Goal: Information Seeking & Learning: Learn about a topic

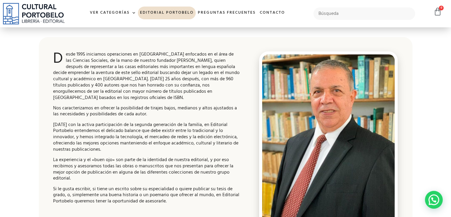
scroll to position [23, 0]
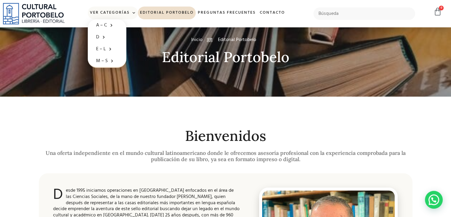
click at [133, 15] on span at bounding box center [133, 13] width 6 height 9
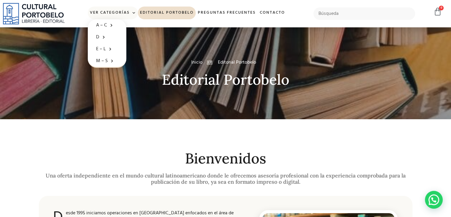
click at [130, 11] on span at bounding box center [133, 13] width 6 height 9
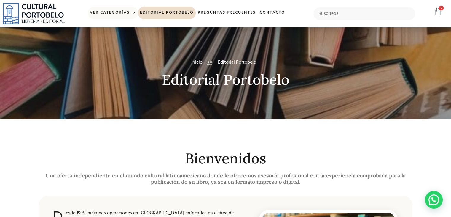
click at [132, 13] on span at bounding box center [133, 13] width 6 height 9
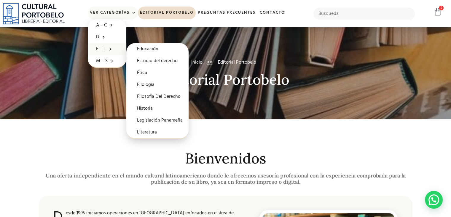
click at [103, 50] on link "E – L" at bounding box center [107, 49] width 39 height 12
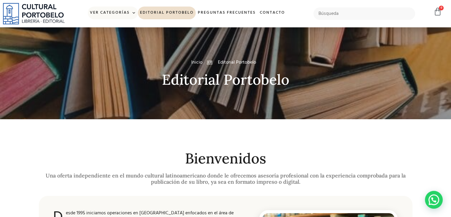
click at [132, 13] on span at bounding box center [133, 13] width 6 height 9
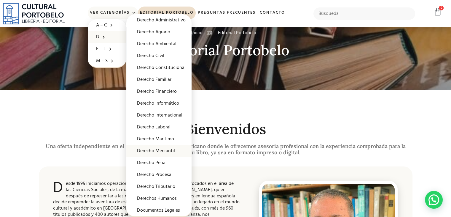
scroll to position [30, 0]
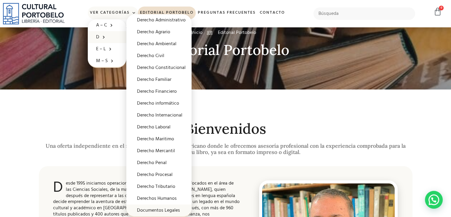
click at [164, 210] on link "Documentos Legales" at bounding box center [158, 210] width 65 height 12
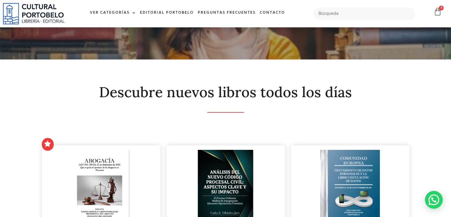
scroll to position [30, 0]
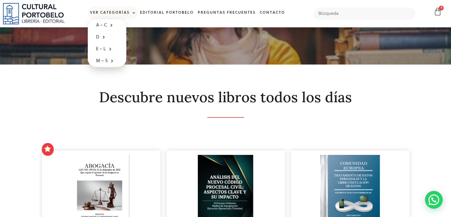
click at [133, 13] on span at bounding box center [133, 13] width 6 height 9
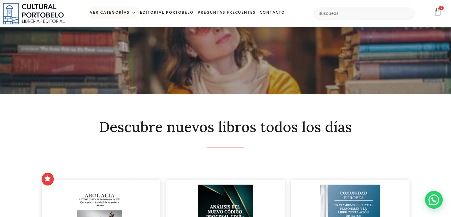
click at [132, 16] on span at bounding box center [133, 13] width 6 height 9
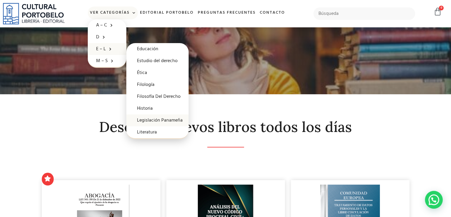
click at [152, 120] on link "Legislación Panameña" at bounding box center [157, 120] width 62 height 12
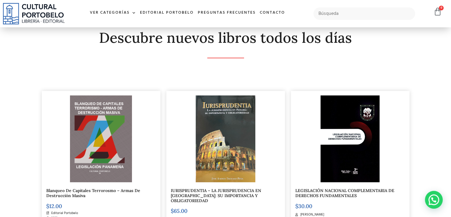
scroll to position [30, 0]
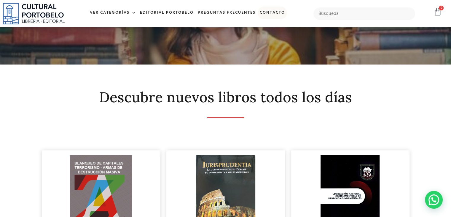
click at [276, 12] on link "Contacto" at bounding box center [272, 13] width 29 height 13
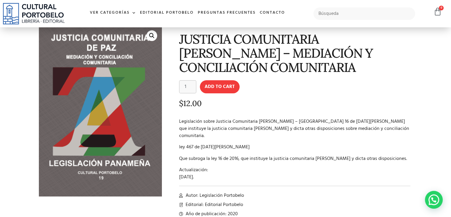
scroll to position [30, 0]
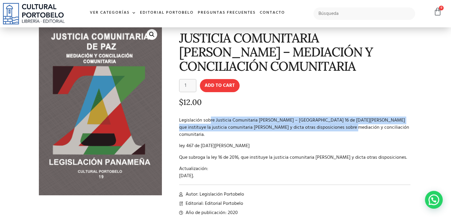
drag, startPoint x: 210, startPoint y: 119, endPoint x: 319, endPoint y: 127, distance: 109.1
click at [319, 127] on p "Legislación sobre Justicia Comunitaria de Paz – Ley 16 de 17 de junio de 2016 q…" at bounding box center [295, 127] width 232 height 21
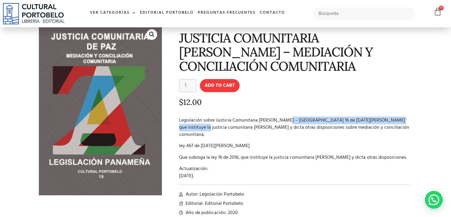
drag, startPoint x: 281, startPoint y: 120, endPoint x: 406, endPoint y: 118, distance: 124.3
click at [406, 118] on p "Legislación sobre Justicia Comunitaria de Paz – Ley 16 de 17 de junio de 2016 q…" at bounding box center [295, 127] width 232 height 21
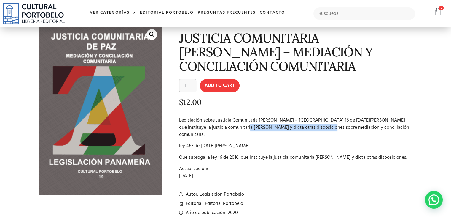
drag, startPoint x: 216, startPoint y: 125, endPoint x: 299, endPoint y: 125, distance: 82.8
click at [299, 125] on p "Legislación sobre Justicia Comunitaria de Paz – Ley 16 de 17 de junio de 2016 q…" at bounding box center [295, 127] width 232 height 21
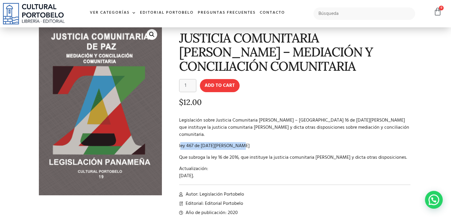
drag, startPoint x: 180, startPoint y: 137, endPoint x: 235, endPoint y: 135, distance: 54.6
click at [235, 142] on p "ley 467 de 24 de abril de 2025" at bounding box center [295, 145] width 232 height 7
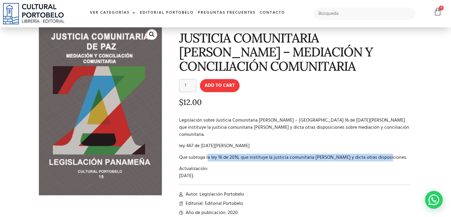
drag, startPoint x: 207, startPoint y: 142, endPoint x: 400, endPoint y: 147, distance: 192.8
click at [400, 147] on div "Legislación sobre Justicia Comunitaria de Paz – Ley 16 de 17 de junio de 2016 q…" at bounding box center [295, 148] width 232 height 63
click at [354, 154] on p "Que subroga la ley 16 de 2016, que instituye la justicia comunitaria de paz y d…" at bounding box center [295, 157] width 232 height 7
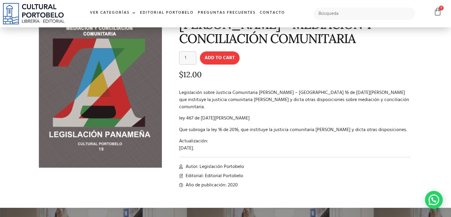
scroll to position [59, 0]
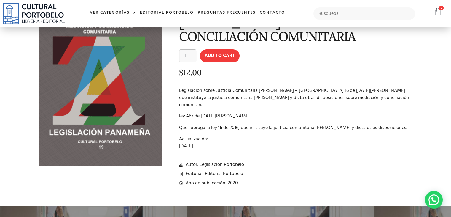
drag, startPoint x: 216, startPoint y: 145, endPoint x: 223, endPoint y: 152, distance: 10.3
click at [223, 152] on div "JUSTICIA COMUNITARIA DE PAZ – MEDIACIÓN Y CONCILIACIÓN COMUNITARIA JUSTICIA COM…" at bounding box center [290, 91] width 251 height 199
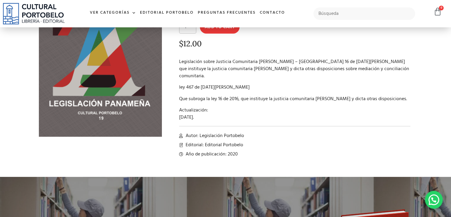
scroll to position [89, 0]
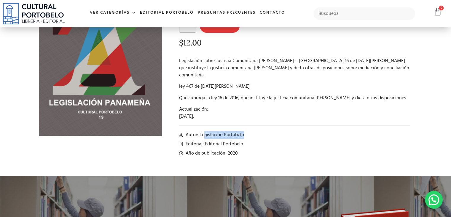
drag, startPoint x: 240, startPoint y: 128, endPoint x: 256, endPoint y: 128, distance: 16.0
click at [256, 131] on li "Autor: Legislación Portobelo" at bounding box center [295, 134] width 232 height 7
click at [225, 131] on span "Autor: Legislación Portobelo" at bounding box center [214, 134] width 60 height 7
drag, startPoint x: 189, startPoint y: 138, endPoint x: 254, endPoint y: 138, distance: 65.5
click at [254, 140] on li "Editorial: Editorial Portobelo" at bounding box center [295, 143] width 232 height 7
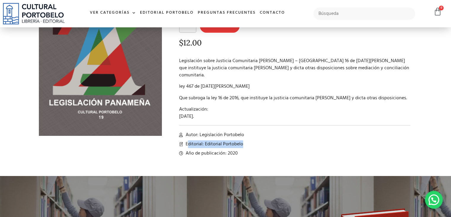
click at [233, 140] on span "Editorial: Editorial Portobelo" at bounding box center [213, 143] width 59 height 7
drag, startPoint x: 196, startPoint y: 146, endPoint x: 244, endPoint y: 146, distance: 47.5
click at [244, 149] on li "Año de publicación: 2020" at bounding box center [295, 152] width 232 height 7
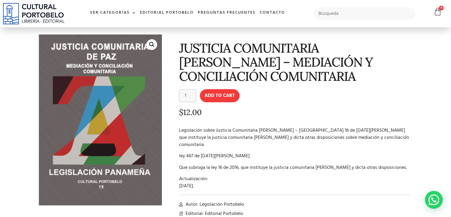
scroll to position [0, 0]
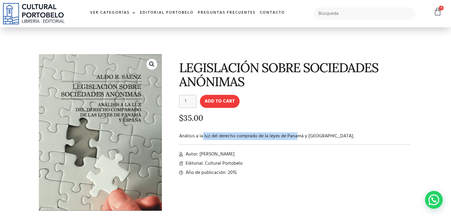
drag, startPoint x: 202, startPoint y: 137, endPoint x: 296, endPoint y: 130, distance: 94.6
click at [296, 130] on div "LEGISLACIÓN SOBRE SOCIEDADES ANÓNIMAS LEGISLACIÓN SOBRE SOCIEDADES ANÓNIMAS qua…" at bounding box center [290, 137] width 251 height 172
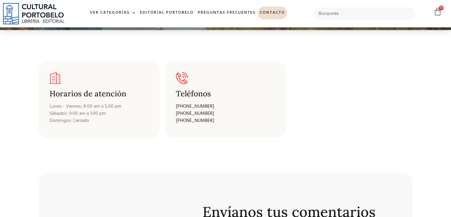
scroll to position [89, 0]
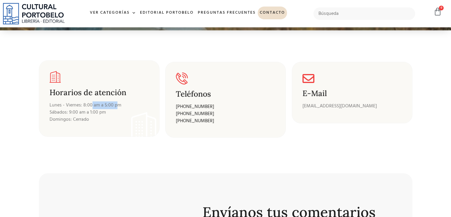
drag, startPoint x: 91, startPoint y: 106, endPoint x: 117, endPoint y: 106, distance: 25.8
click at [117, 106] on p "Lunes - Viernes: 8:00 am a 5:00 pm [PERSON_NAME]: 9:00 am a 1:00 pm [PERSON_NAM…" at bounding box center [99, 111] width 99 height 21
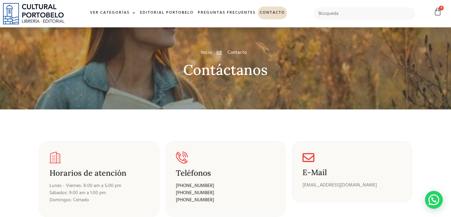
scroll to position [0, 0]
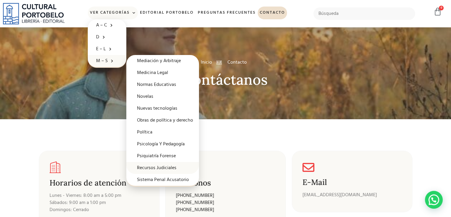
click at [158, 164] on link "Recursos Judiciales" at bounding box center [162, 168] width 73 height 12
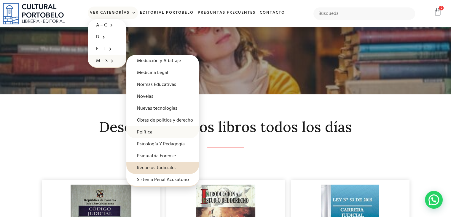
click at [160, 129] on link "Política" at bounding box center [162, 132] width 73 height 12
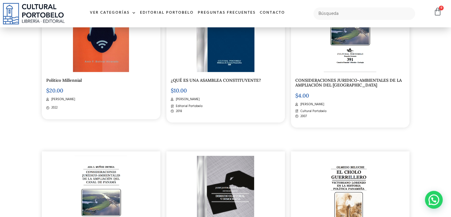
scroll to position [534, 0]
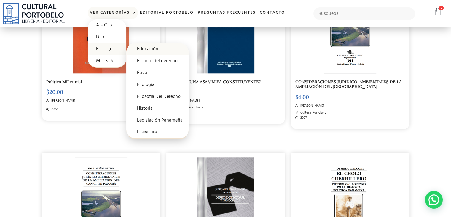
click at [159, 52] on link "Educación" at bounding box center [157, 49] width 62 height 12
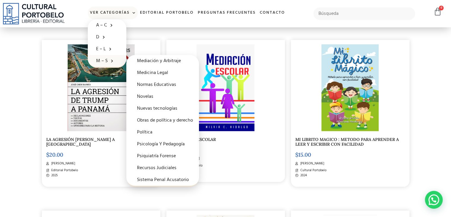
scroll to position [297, 0]
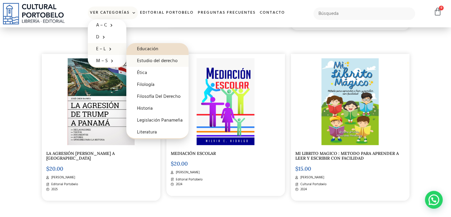
click at [155, 63] on link "Estudio del derecho" at bounding box center [157, 61] width 62 height 12
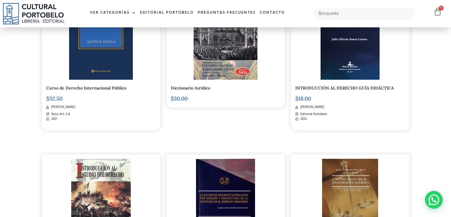
scroll to position [59, 0]
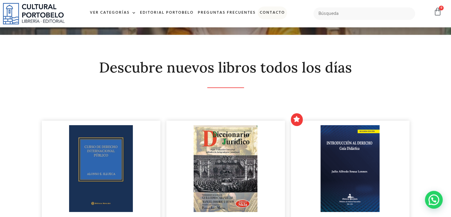
click at [270, 12] on link "Contacto" at bounding box center [272, 13] width 29 height 13
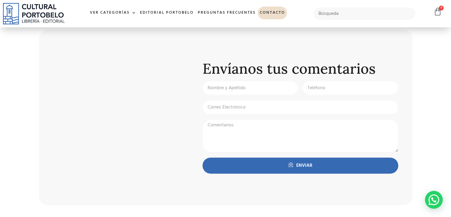
scroll to position [237, 0]
